Goal: Find specific page/section: Find specific page/section

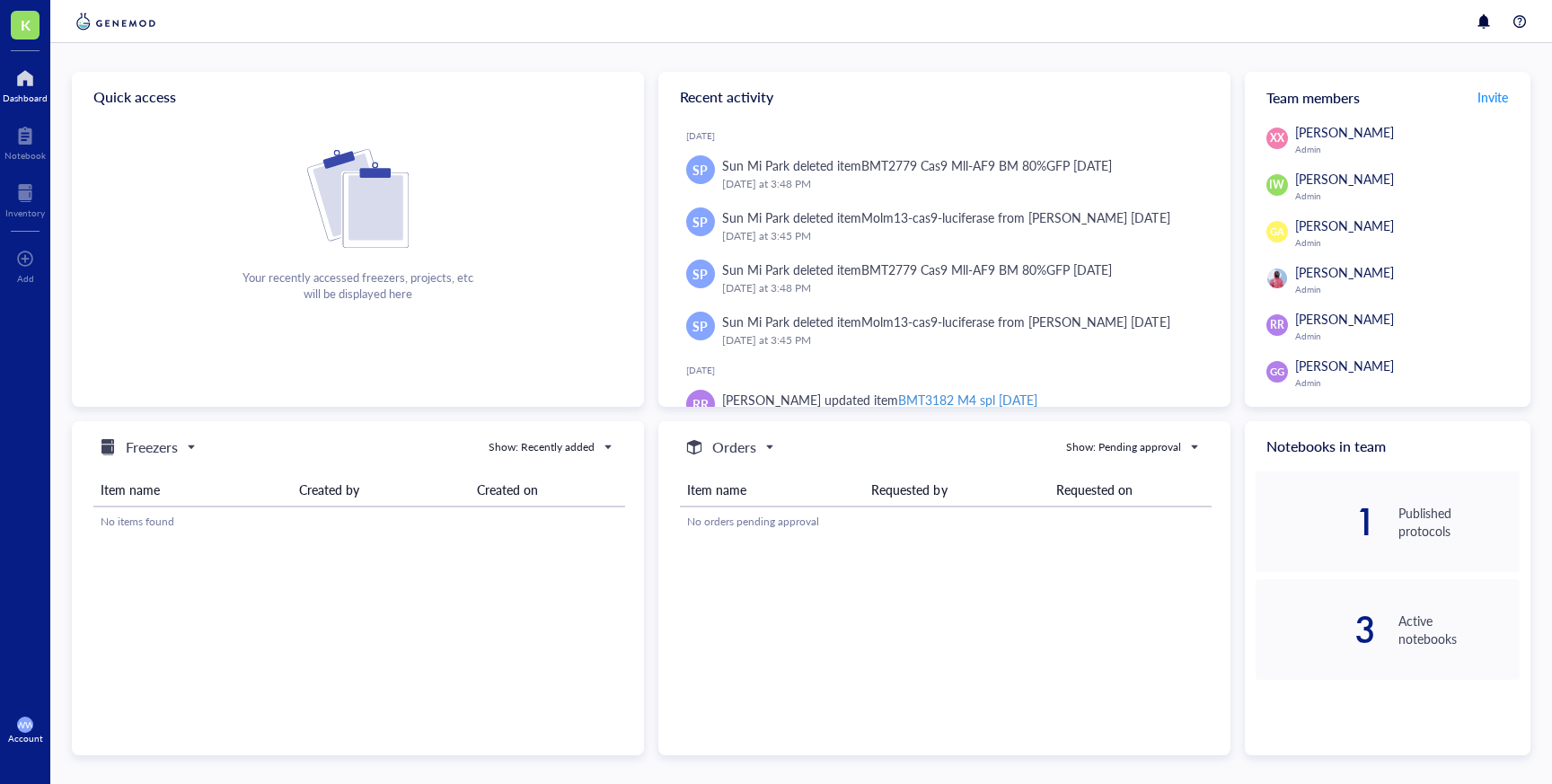
click at [25, 76] on div at bounding box center [25, 78] width 45 height 29
click at [18, 138] on div at bounding box center [25, 135] width 42 height 29
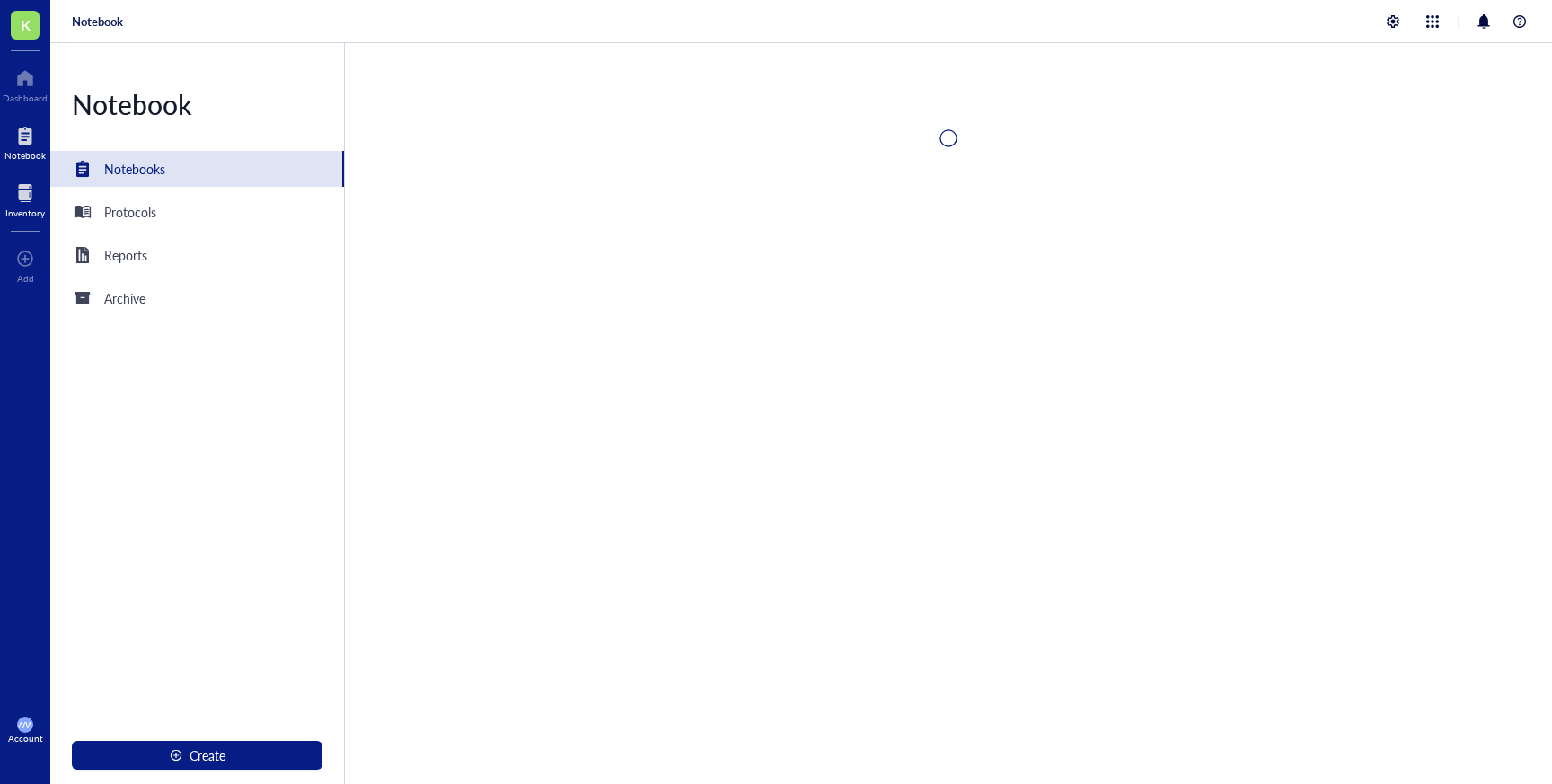
click at [30, 202] on div at bounding box center [25, 192] width 40 height 29
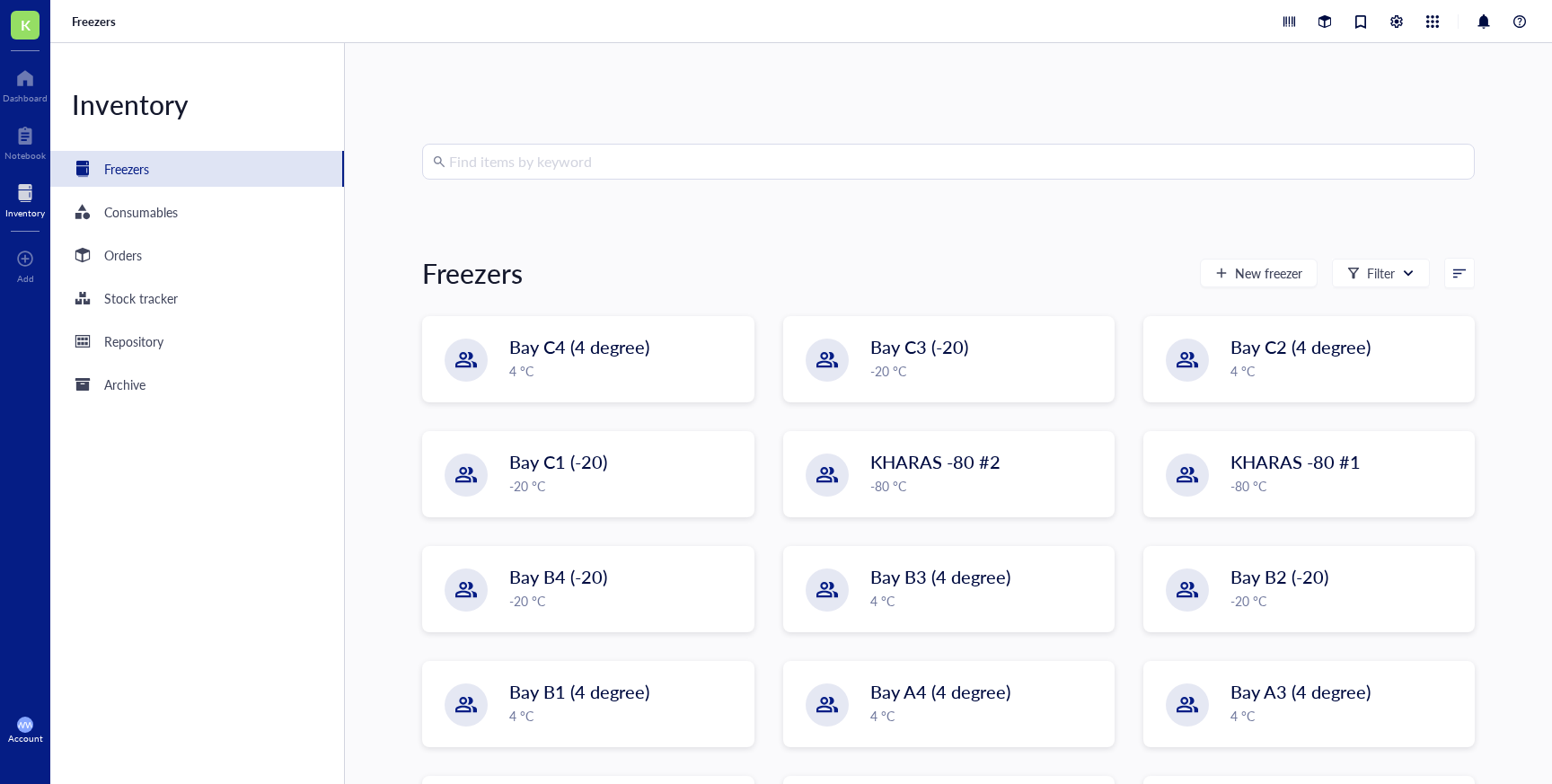
click at [153, 173] on div "Freezers" at bounding box center [197, 168] width 294 height 36
click at [487, 173] on input "search" at bounding box center [956, 161] width 1015 height 34
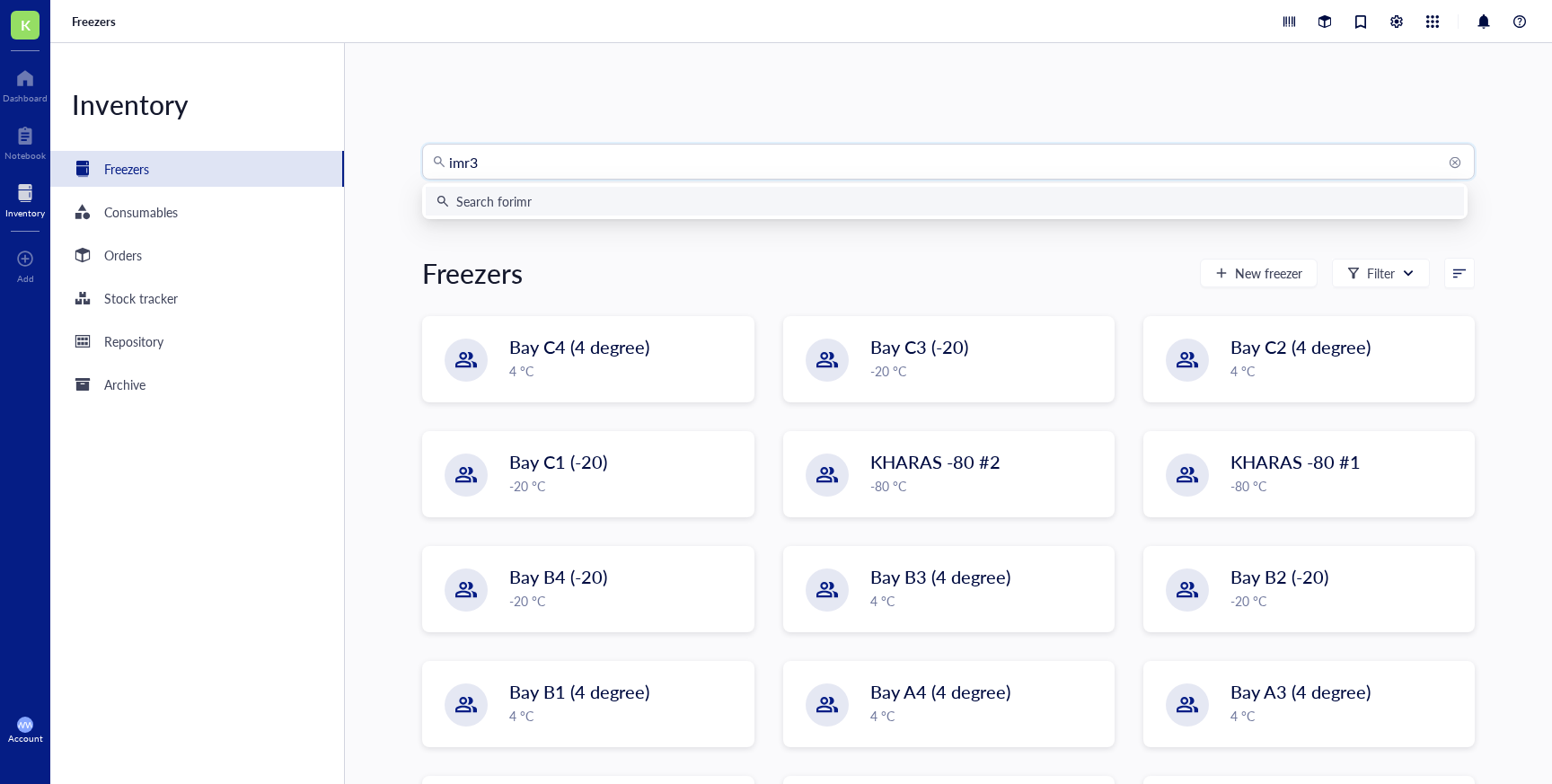
type input "imr32"
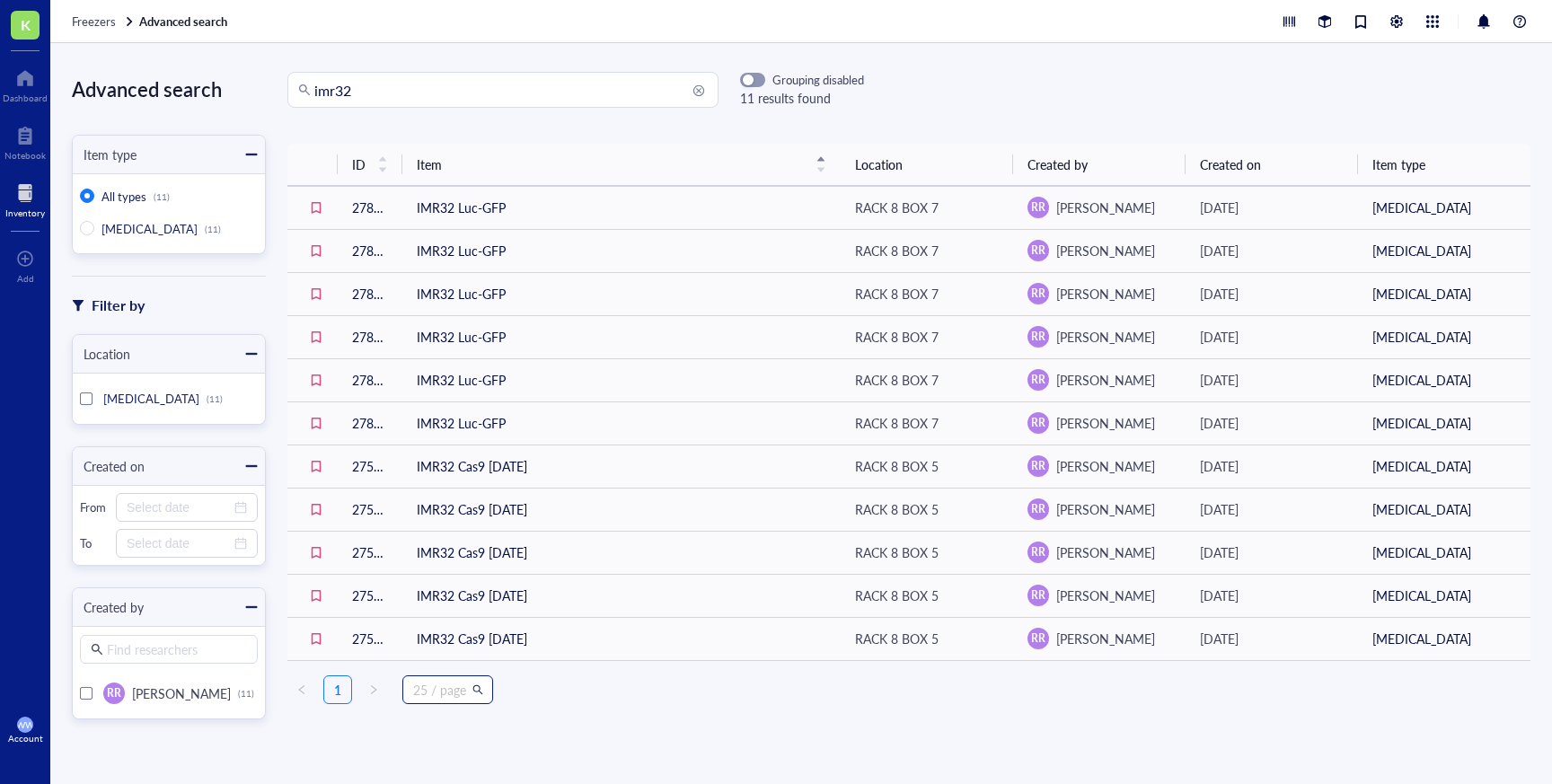
click at [465, 692] on span "25 / page" at bounding box center [448, 689] width 69 height 27
click at [454, 603] on div "50 / page" at bounding box center [448, 595] width 62 height 19
click at [429, 97] on input "imr32" at bounding box center [511, 90] width 393 height 34
click at [481, 692] on span "50 / page" at bounding box center [448, 689] width 69 height 27
click at [513, 699] on ul "1 50 / page 25 / page 50 / page 100 / page 200 / page" at bounding box center [909, 689] width 1243 height 29
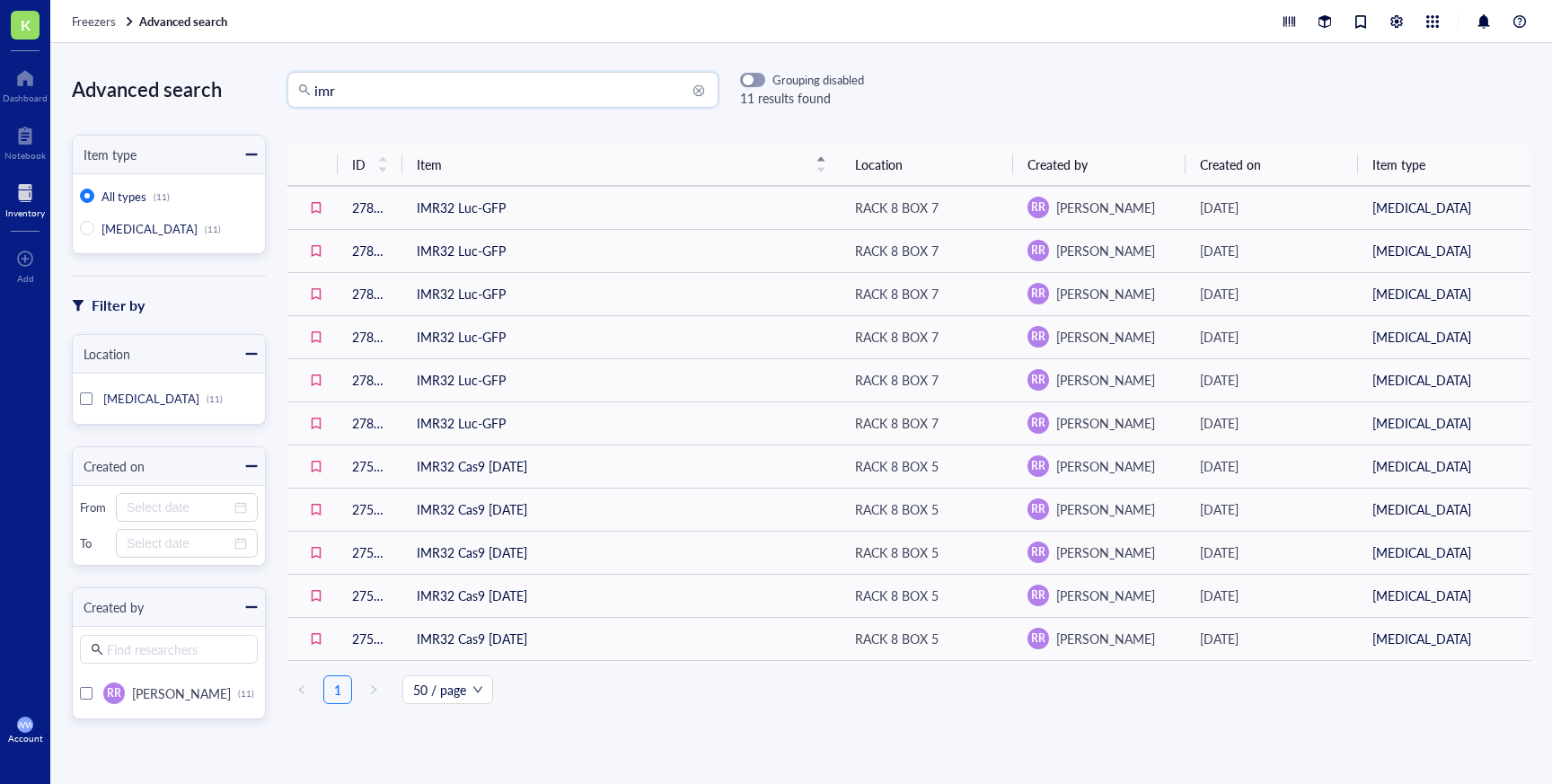
drag, startPoint x: 384, startPoint y: 96, endPoint x: 233, endPoint y: 87, distance: 151.3
click at [233, 87] on div "Advanced search Item type All types (11) [MEDICAL_DATA] (11) Filter by Location…" at bounding box center [801, 413] width 1502 height 741
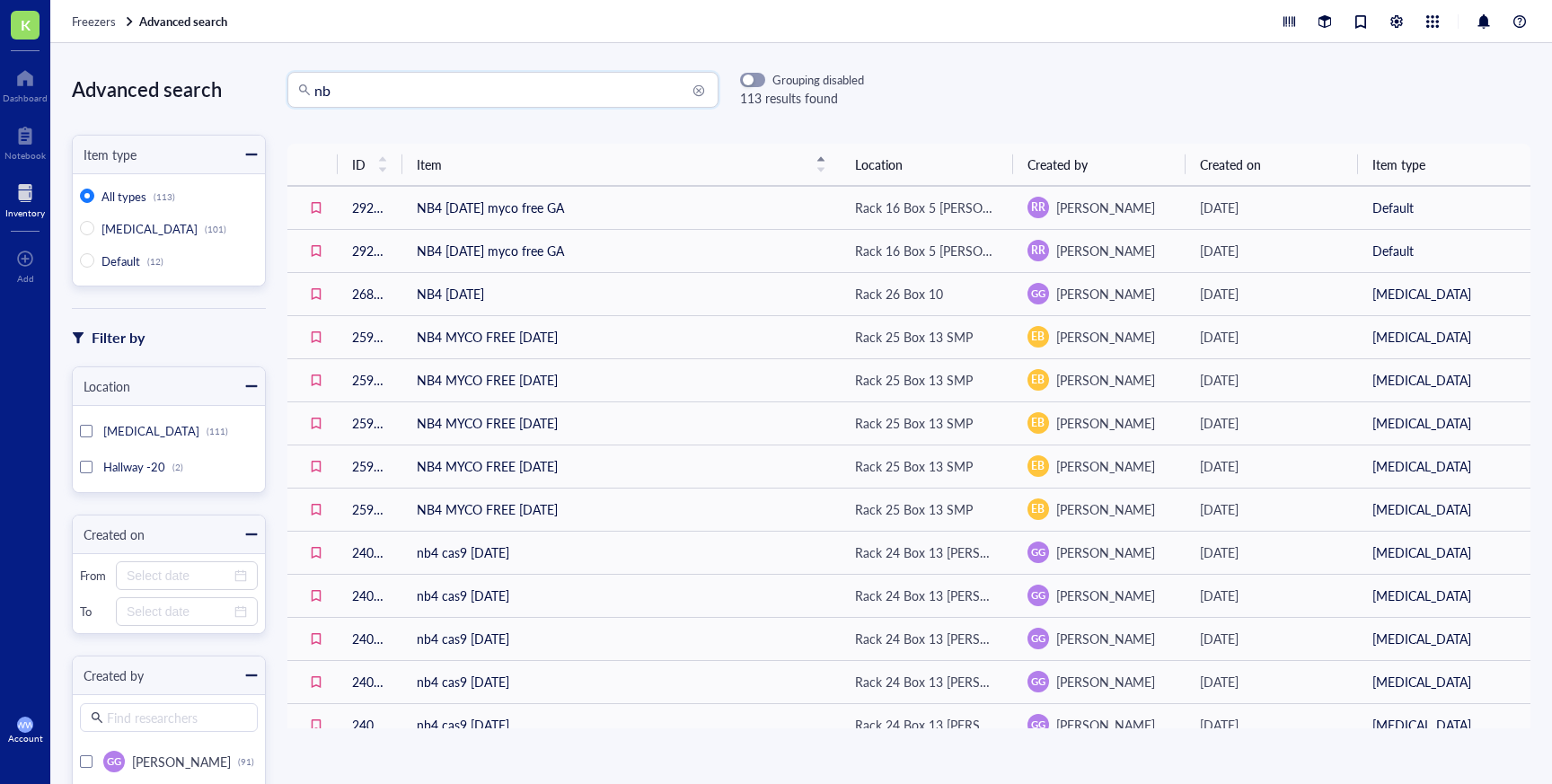
type input "n"
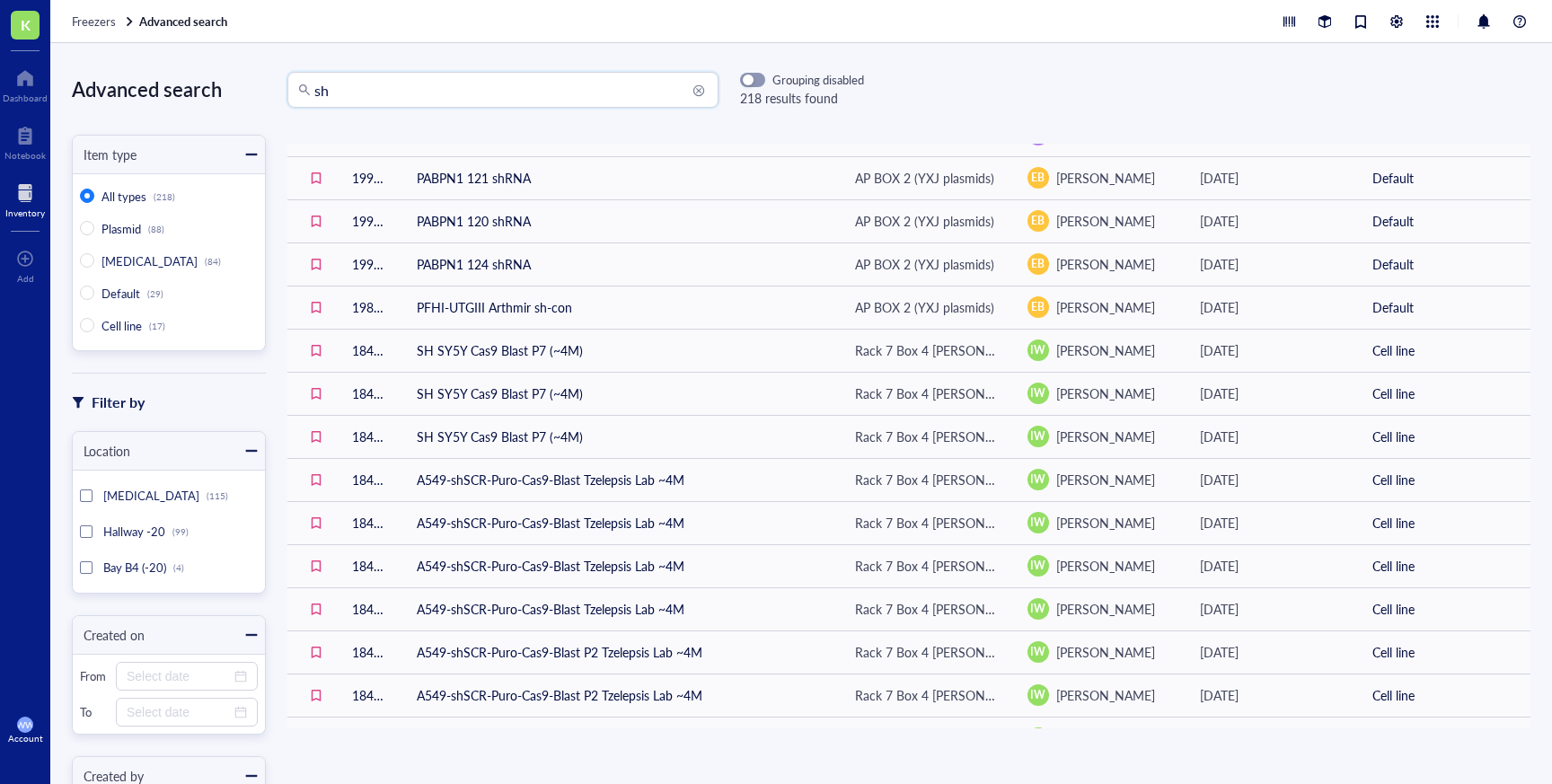
scroll to position [1579, 0]
click at [357, 91] on input "sh" at bounding box center [511, 90] width 393 height 34
type input "s"
type input "skndz"
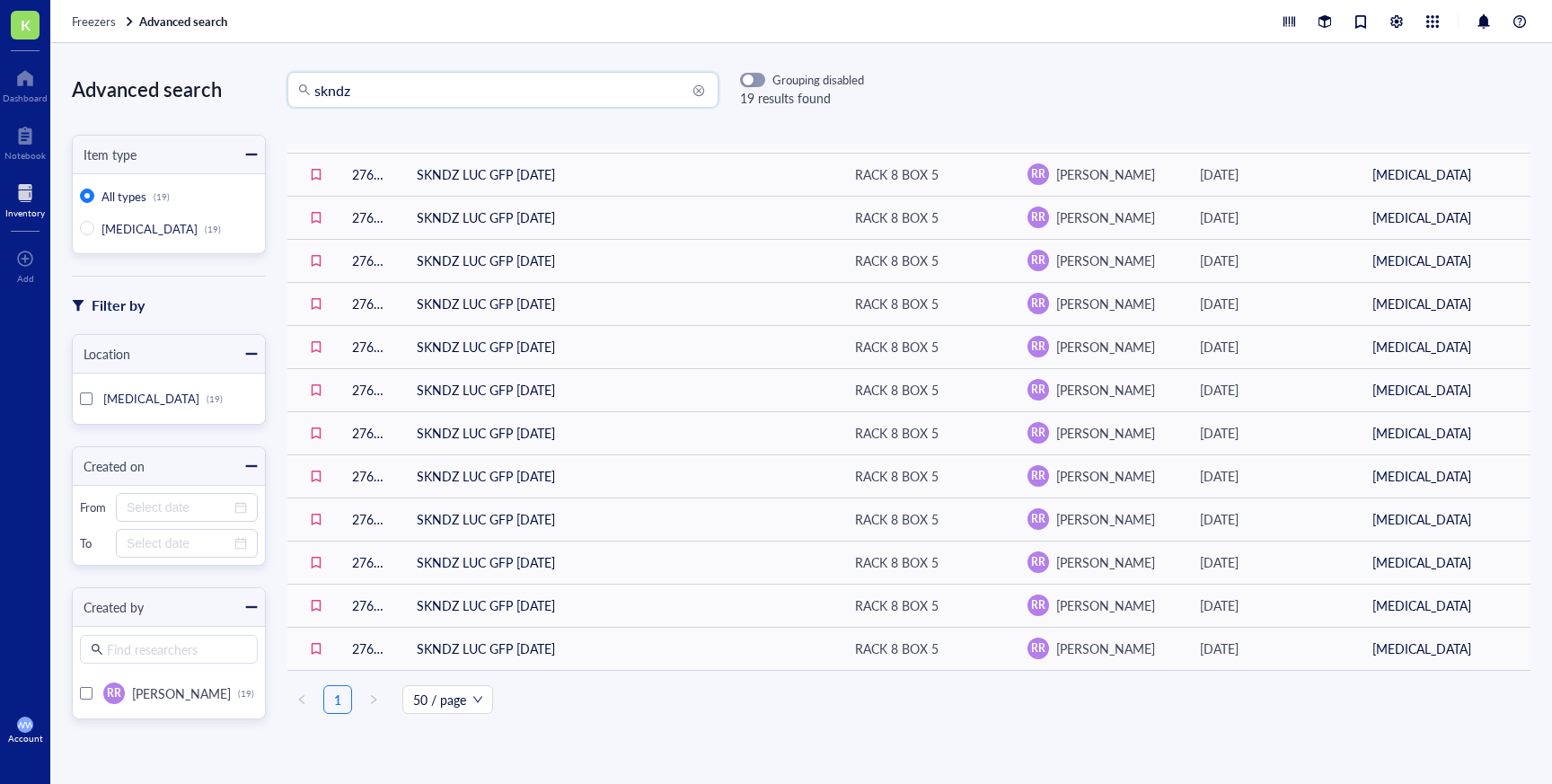
scroll to position [341, 0]
click at [450, 698] on span "50 / page" at bounding box center [448, 699] width 69 height 27
click at [437, 625] on div "100 / page" at bounding box center [448, 634] width 62 height 19
click at [540, 700] on ul "1 100 / page 25 / page 50 / page 100 / page 200 / page" at bounding box center [909, 699] width 1243 height 29
